Goal: Navigation & Orientation: Find specific page/section

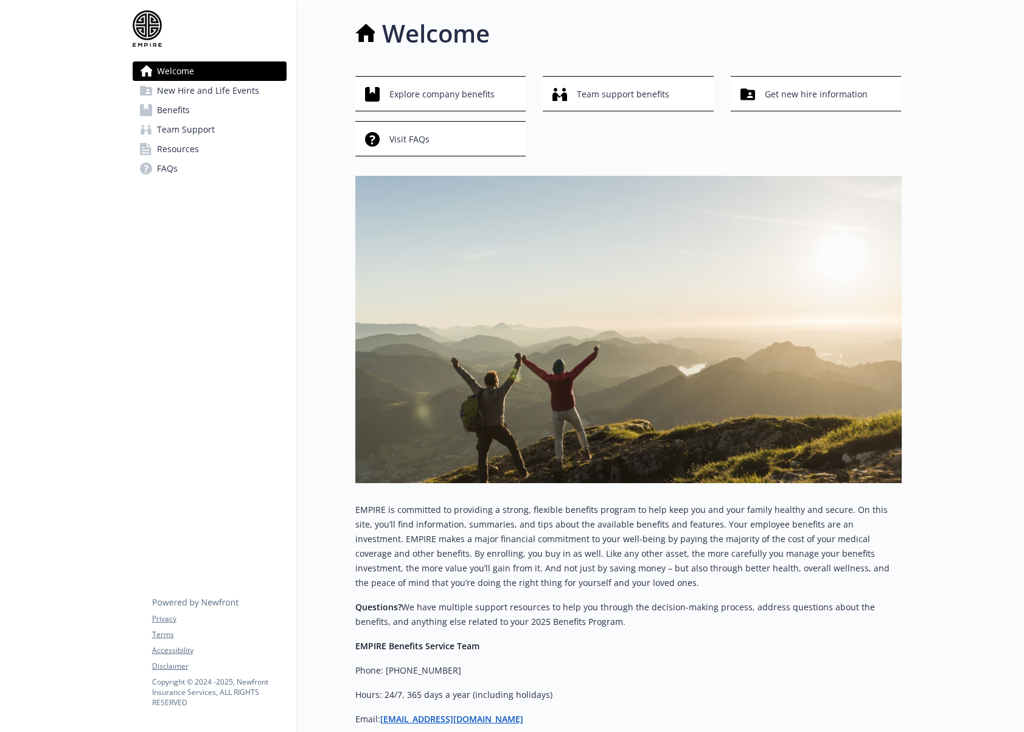
click at [196, 72] on link "Welcome" at bounding box center [210, 70] width 154 height 19
click at [177, 103] on span "Benefits" at bounding box center [173, 109] width 33 height 19
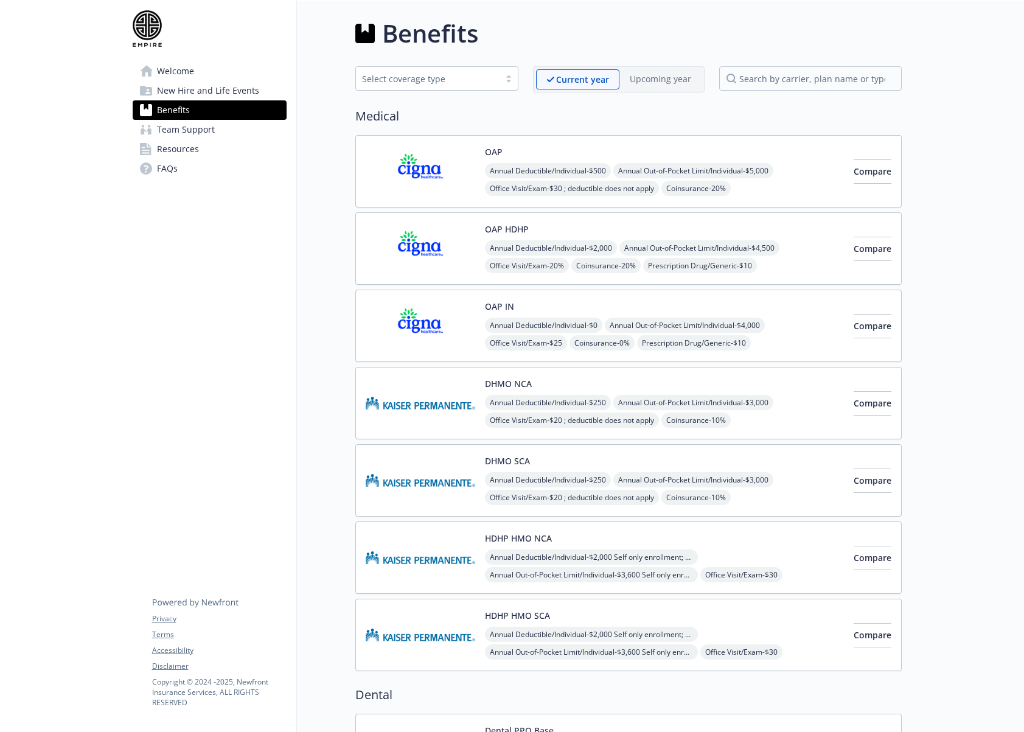
click at [173, 73] on span "Welcome" at bounding box center [175, 70] width 37 height 19
